Goal: Task Accomplishment & Management: Complete application form

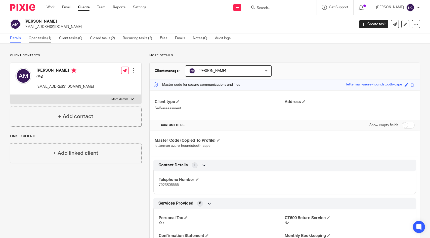
click at [31, 35] on link "Open tasks (1)" at bounding box center [42, 38] width 27 height 10
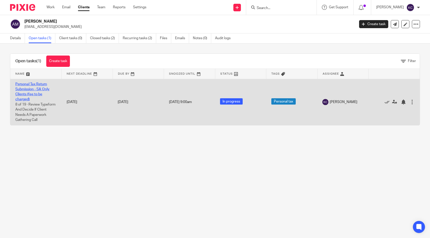
click at [18, 87] on link "Personal Tax Return Submission - SA Only Clients (fee to be charged)" at bounding box center [32, 92] width 34 height 19
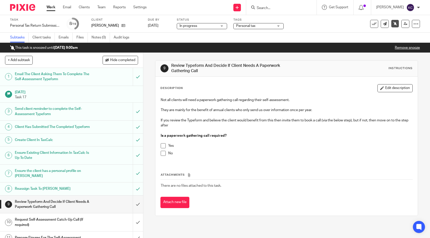
scroll to position [44, 0]
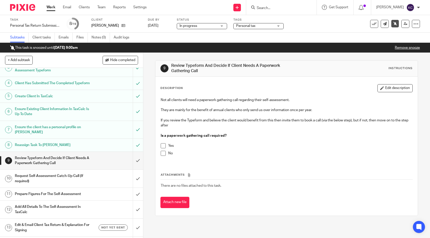
click at [162, 156] on span at bounding box center [163, 153] width 5 height 5
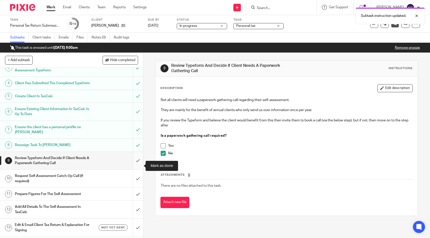
click at [140, 167] on input "submit" at bounding box center [71, 161] width 143 height 18
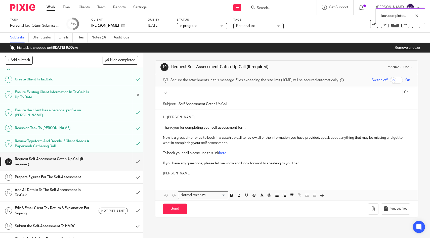
scroll to position [141, 0]
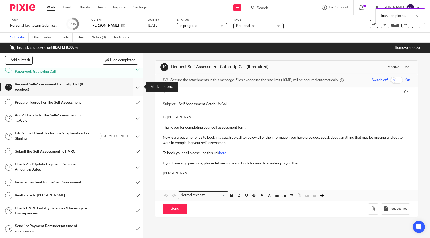
click at [137, 91] on input "submit" at bounding box center [71, 87] width 143 height 18
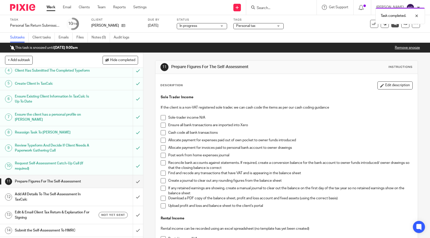
scroll to position [100, 0]
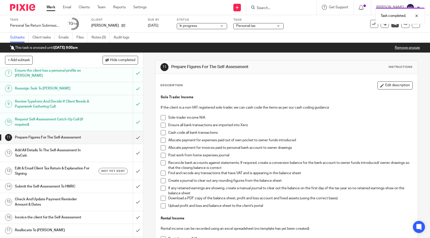
click at [165, 116] on span at bounding box center [163, 117] width 5 height 5
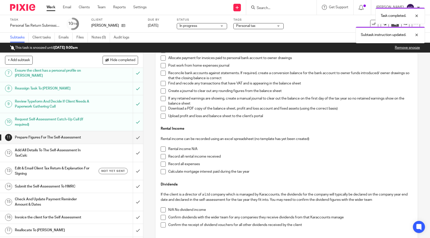
scroll to position [123, 0]
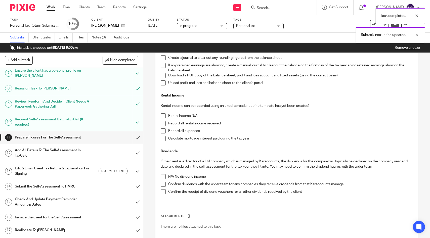
click at [163, 124] on span at bounding box center [163, 123] width 5 height 5
click at [163, 131] on span at bounding box center [163, 131] width 5 height 5
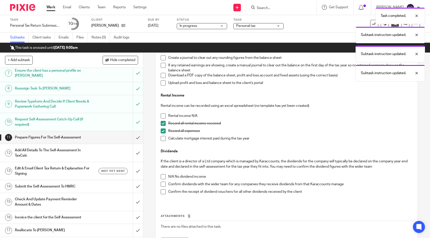
click at [163, 136] on li "Record all expenses" at bounding box center [287, 133] width 252 height 8
click at [162, 142] on li "Calculate mortgage interest paid during the tax year" at bounding box center [287, 140] width 252 height 8
click at [162, 140] on span at bounding box center [163, 138] width 5 height 5
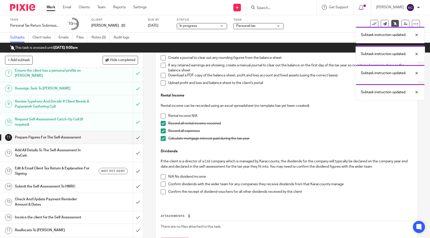
click at [161, 177] on span at bounding box center [163, 176] width 5 height 5
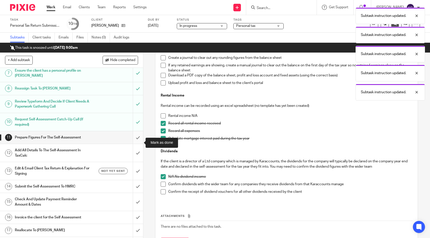
click at [137, 142] on input "submit" at bounding box center [71, 137] width 143 height 13
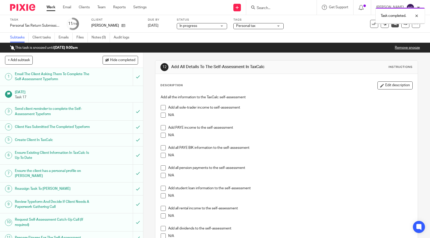
scroll to position [141, 0]
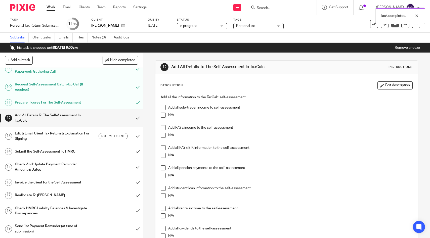
click at [165, 115] on span at bounding box center [163, 115] width 5 height 5
click at [165, 128] on span at bounding box center [163, 127] width 5 height 5
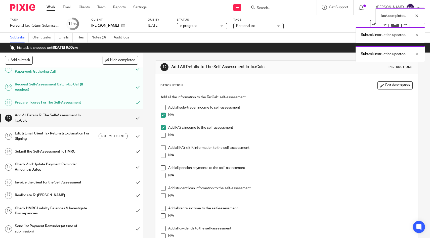
click at [163, 155] on span at bounding box center [163, 155] width 5 height 5
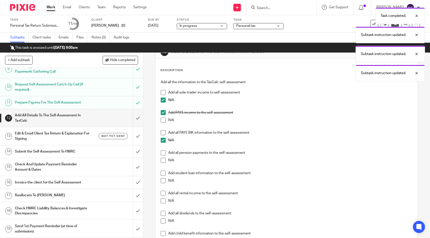
scroll to position [21, 0]
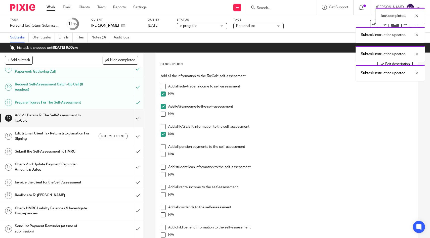
click at [163, 153] on span at bounding box center [163, 154] width 5 height 5
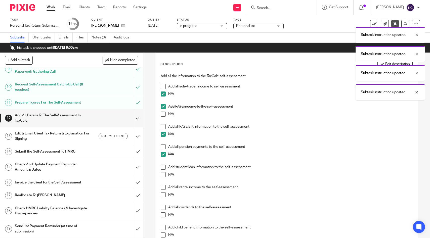
click at [162, 169] on span at bounding box center [163, 167] width 5 height 5
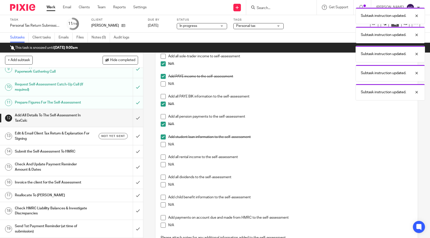
scroll to position [65, 0]
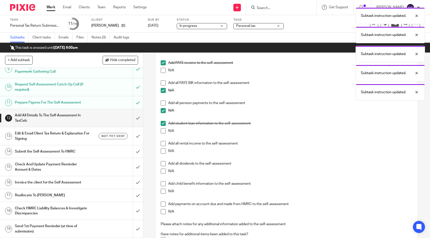
click at [164, 144] on span at bounding box center [163, 143] width 5 height 5
click at [163, 171] on span at bounding box center [163, 171] width 5 height 5
click at [162, 192] on span at bounding box center [163, 191] width 5 height 5
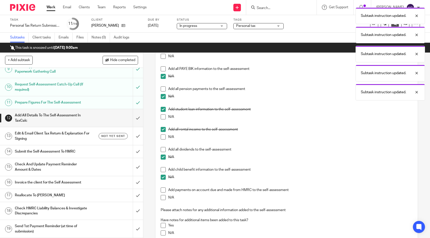
click at [162, 197] on span at bounding box center [163, 197] width 5 height 5
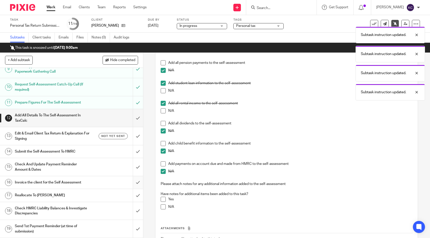
scroll to position [110, 0]
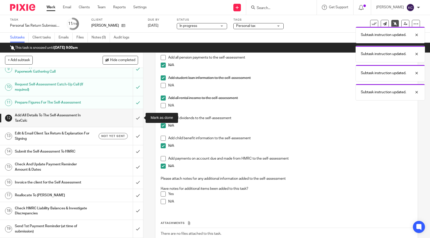
click at [136, 122] on input "submit" at bounding box center [71, 118] width 143 height 18
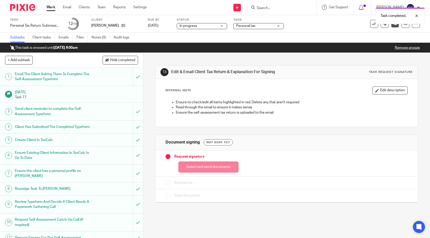
click at [195, 164] on button "Select and send documents" at bounding box center [209, 167] width 60 height 11
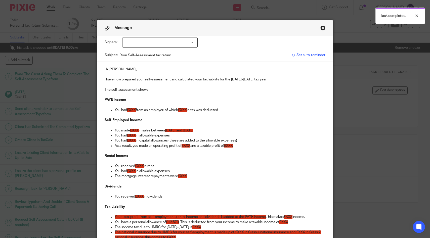
click at [172, 42] on div at bounding box center [159, 42] width 75 height 11
click at [166, 56] on li "[PERSON_NAME]" at bounding box center [159, 53] width 75 height 10
checkbox input "true"
click at [135, 109] on span "£XXX" at bounding box center [131, 110] width 9 height 4
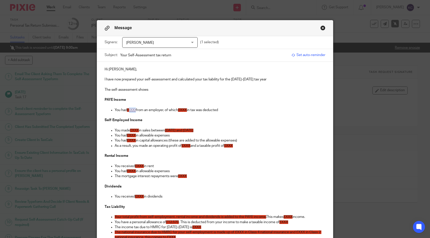
click at [132, 111] on span "£XXX" at bounding box center [131, 110] width 9 height 4
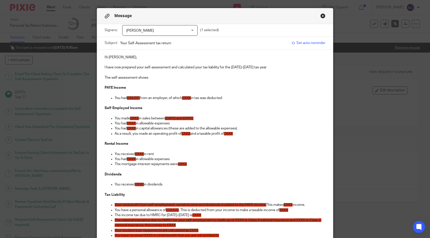
scroll to position [13, 0]
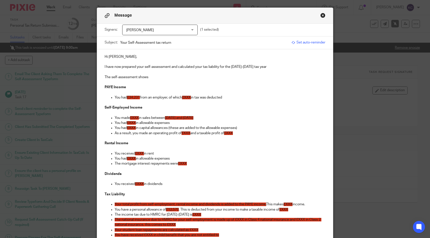
click at [189, 97] on span "£XXX" at bounding box center [186, 98] width 9 height 4
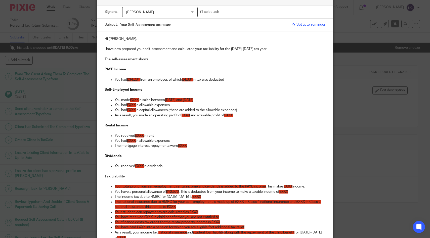
scroll to position [31, 0]
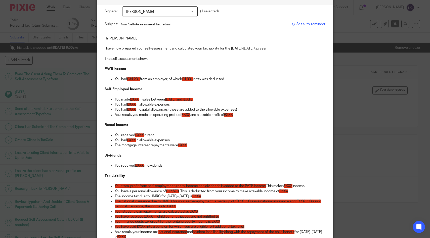
drag, startPoint x: 243, startPoint y: 116, endPoint x: 99, endPoint y: 89, distance: 146.4
click at [99, 89] on div "Hi Asal, I have now prepared your self-assessment and calculated your tax liabi…" at bounding box center [215, 214] width 236 height 366
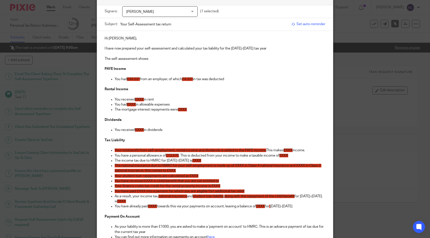
click at [143, 100] on span "£XXX" at bounding box center [139, 100] width 9 height 4
click at [133, 105] on span "£XXX" at bounding box center [131, 105] width 9 height 4
click at [181, 109] on span "£XXX" at bounding box center [182, 110] width 9 height 4
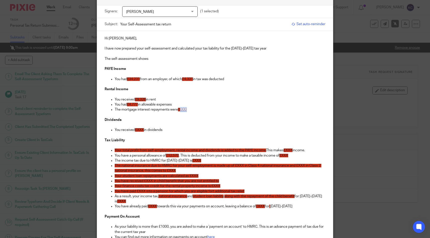
click at [181, 109] on span "£XXX" at bounding box center [182, 110] width 9 height 4
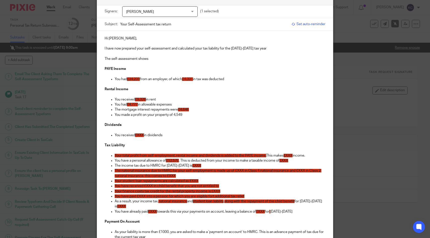
click at [201, 108] on p "The mortgage interest repayments were £4,646" at bounding box center [220, 109] width 211 height 5
click at [201, 110] on p "The mortgage interest repayments were £4,646" at bounding box center [220, 109] width 211 height 5
click at [191, 110] on p "The mortgage interest repayments were £4,646" at bounding box center [220, 109] width 211 height 5
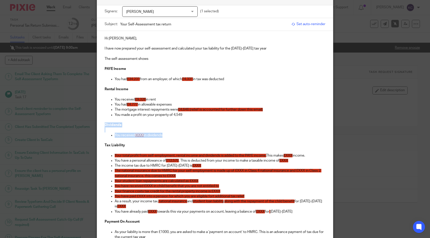
drag, startPoint x: 175, startPoint y: 135, endPoint x: 81, endPoint y: 127, distance: 94.4
click at [81, 127] on div "Message Signers: Asal Mahdavi Asal Mahdavi (1 selected) Subject: Your Self-Asse…" at bounding box center [215, 119] width 430 height 238
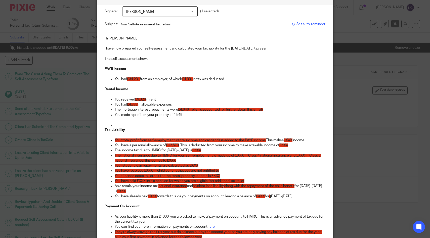
click at [125, 124] on p at bounding box center [220, 124] width 211 height 5
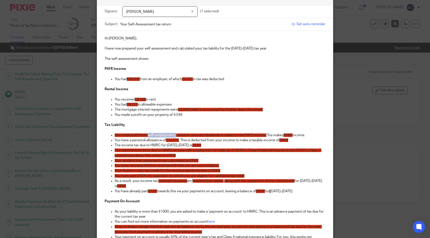
drag, startPoint x: 176, startPoint y: 137, endPoint x: 148, endPoint y: 137, distance: 28.4
click at [148, 137] on span "Your total profit from self-employment, rental income and dividends is added to…" at bounding box center [190, 136] width 151 height 4
drag, startPoint x: 192, startPoint y: 136, endPoint x: 170, endPoint y: 137, distance: 22.1
click at [170, 137] on span "Your total profit from rental income and dividends is added to the PAYE income." at bounding box center [176, 136] width 123 height 4
click at [240, 137] on span "£XXX" at bounding box center [237, 136] width 9 height 4
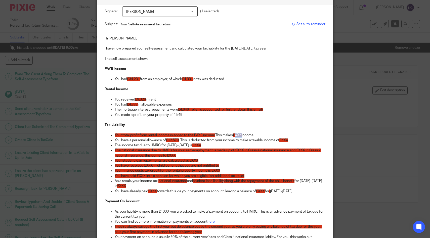
click at [240, 137] on span "£XXX" at bounding box center [237, 136] width 9 height 4
click at [285, 140] on span "£XXX" at bounding box center [283, 141] width 9 height 4
click at [194, 146] on span "£XXX" at bounding box center [196, 146] width 9 height 4
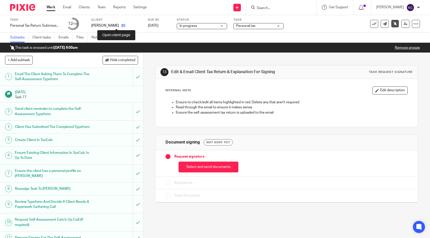
click at [121, 25] on icon at bounding box center [123, 26] width 4 height 4
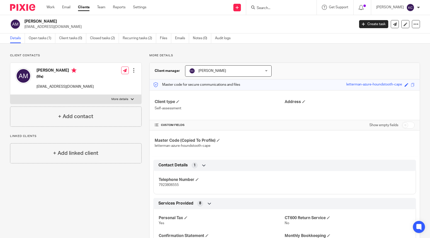
click at [115, 98] on p "More details" at bounding box center [119, 99] width 17 height 4
click at [10, 95] on input "More details" at bounding box center [10, 95] width 0 height 0
checkbox input "true"
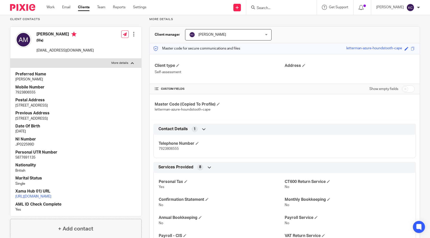
scroll to position [39, 0]
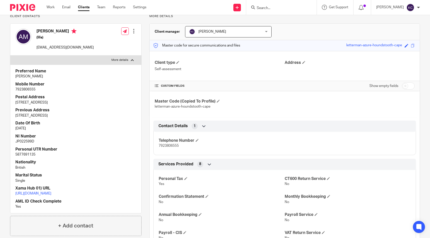
click at [22, 142] on p "JP022599D" at bounding box center [75, 141] width 121 height 5
copy p "JP022599D"
